Goal: Task Accomplishment & Management: Manage account settings

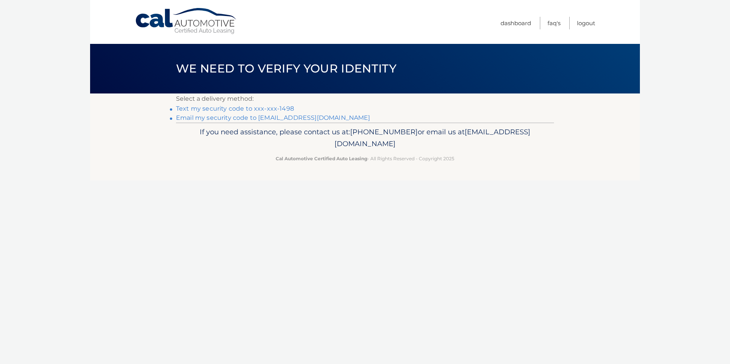
click at [203, 108] on link "Text my security code to xxx-xxx-1498" at bounding box center [235, 108] width 118 height 7
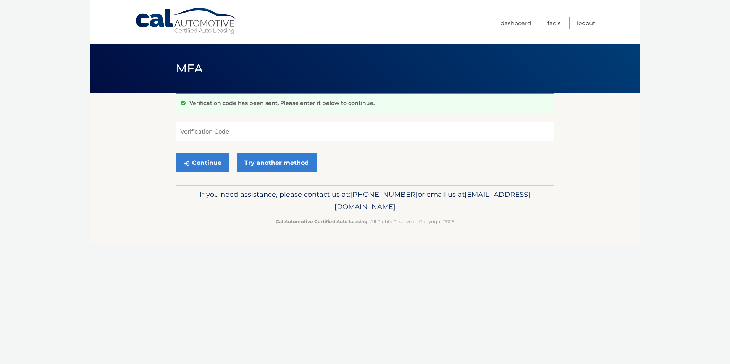
click at [202, 131] on input "Verification Code" at bounding box center [365, 131] width 378 height 19
type input "756323"
click at [198, 162] on button "Continue" at bounding box center [202, 162] width 53 height 19
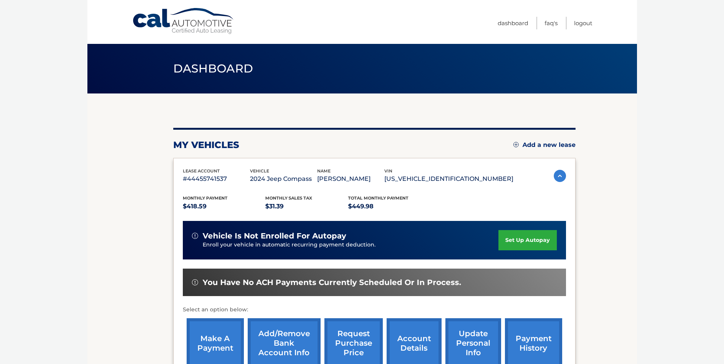
scroll to position [99, 0]
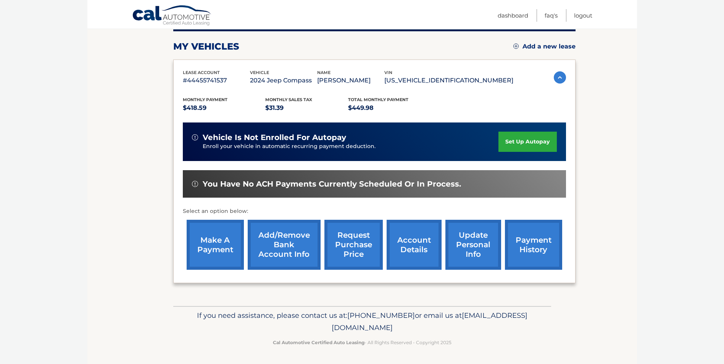
click at [216, 243] on link "make a payment" at bounding box center [215, 245] width 57 height 50
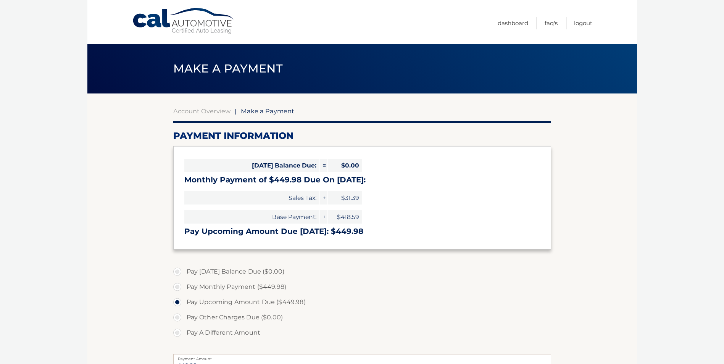
select select "ZGM4ZWE1ODQtNTExMy00YjNjLTgyNzUtZjljMjQzNDgzMGQ4"
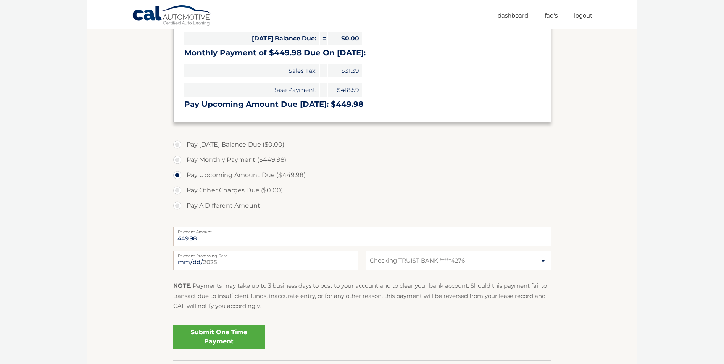
click at [212, 332] on link "Submit One Time Payment" at bounding box center [219, 337] width 92 height 24
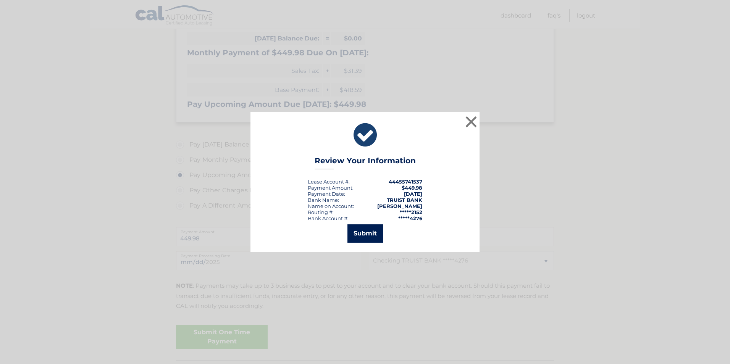
click at [366, 227] on button "Submit" at bounding box center [365, 234] width 36 height 18
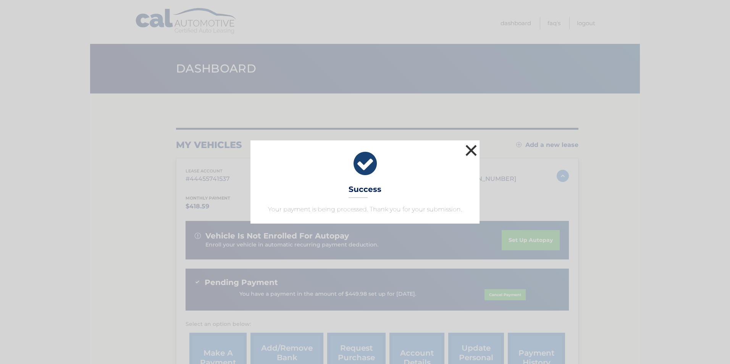
click at [469, 150] on button "×" at bounding box center [471, 150] width 15 height 15
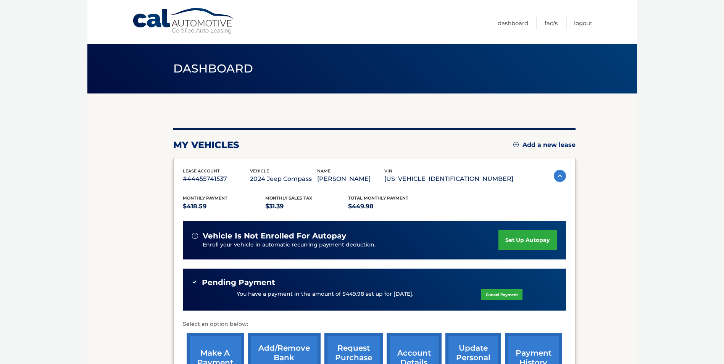
scroll to position [113, 0]
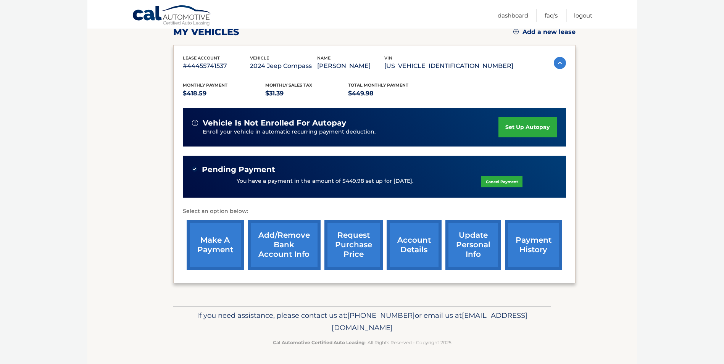
click at [510, 129] on link "set up autopay" at bounding box center [528, 127] width 58 height 20
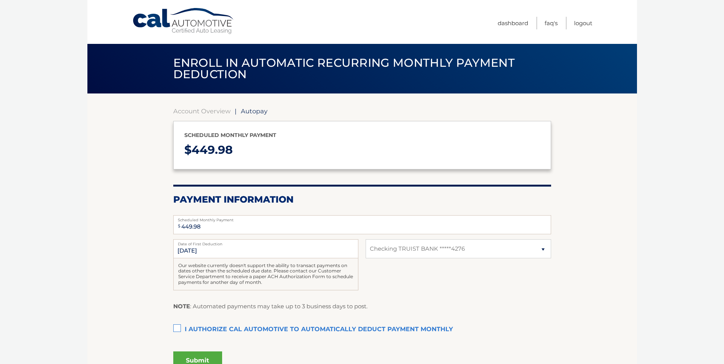
select select "ZGM4ZWE1ODQtNTExMy00YjNjLTgyNzUtZjljMjQzNDgzMGQ4"
